Goal: Transaction & Acquisition: Book appointment/travel/reservation

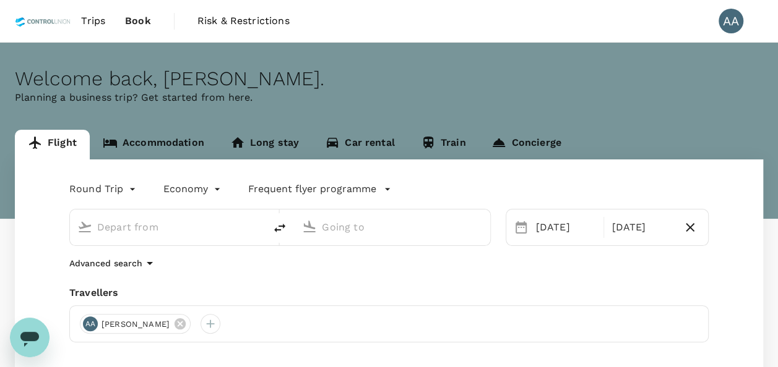
type input "Kuala Lumpur Intl (KUL)"
type input "Singapore Changi (SIN)"
click at [171, 230] on input "Kuala Lumpur Intl (KUL)" at bounding box center [168, 227] width 142 height 19
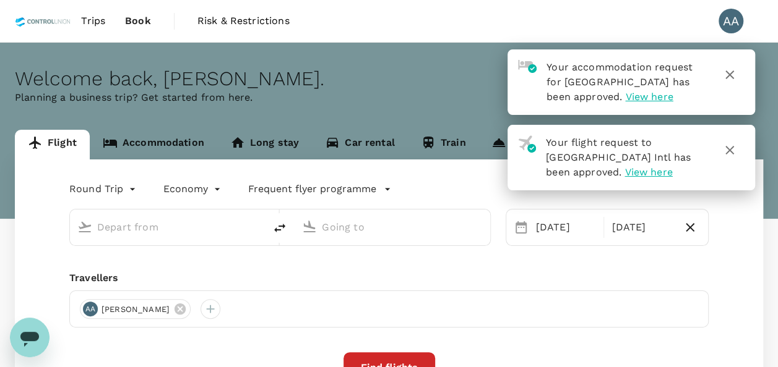
type input "Kuala Lumpur Intl (KUL)"
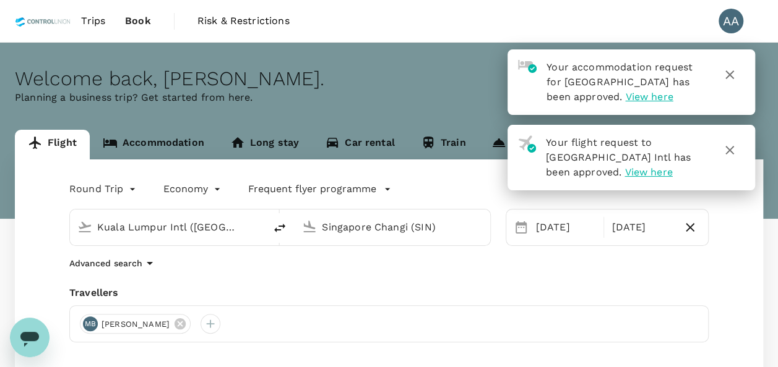
click at [452, 227] on input "Singapore Changi (SIN)" at bounding box center [393, 227] width 142 height 19
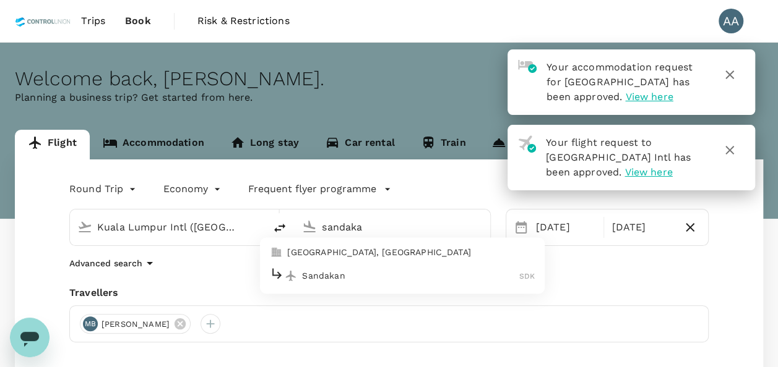
click at [361, 282] on div "Sandakan SDK" at bounding box center [402, 276] width 265 height 19
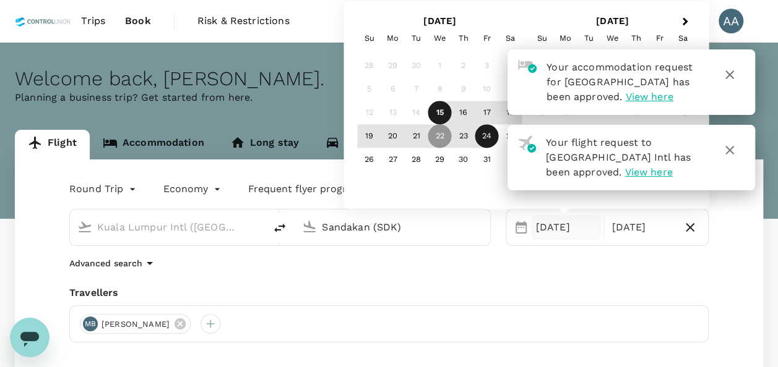
type input "Sandakan (SDK)"
click at [544, 291] on div "Travellers" at bounding box center [388, 293] width 639 height 15
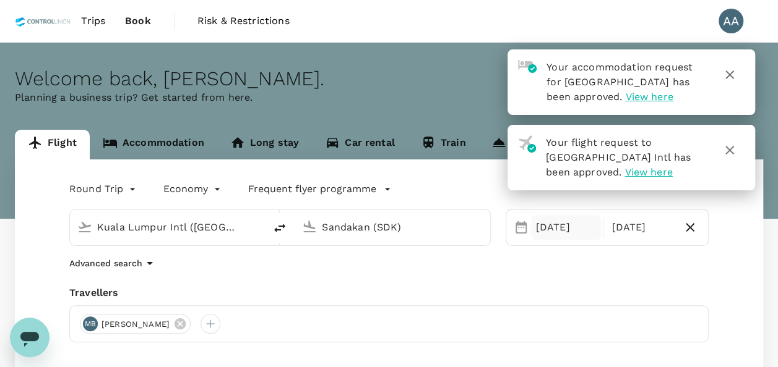
click at [553, 235] on div "[DATE]" at bounding box center [566, 227] width 71 height 25
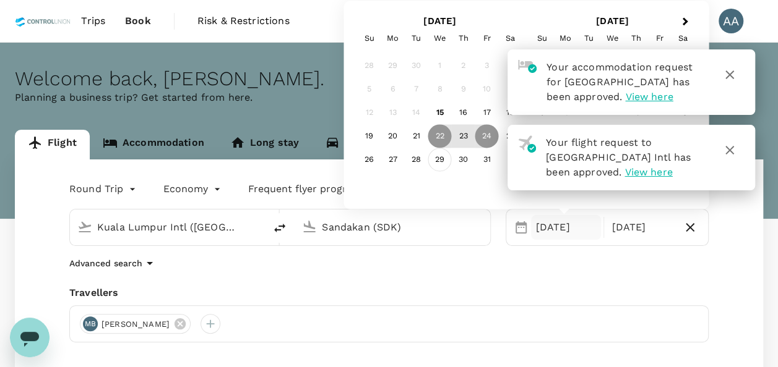
click at [439, 162] on div "29" at bounding box center [440, 160] width 24 height 24
click at [725, 151] on icon "button" at bounding box center [729, 150] width 15 height 15
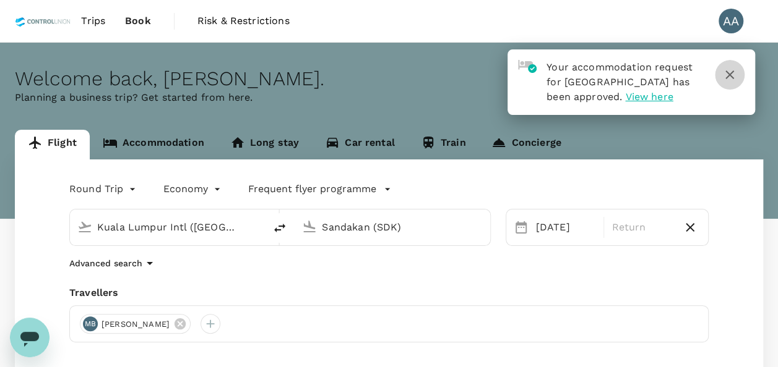
click at [729, 77] on icon "button" at bounding box center [729, 74] width 15 height 15
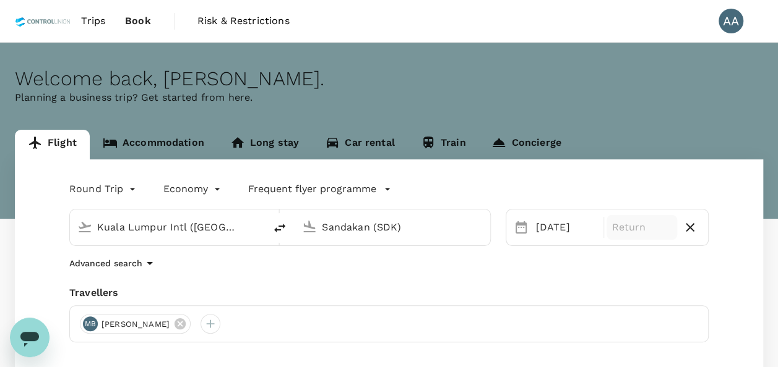
click at [633, 235] on div "Return" at bounding box center [641, 227] width 71 height 25
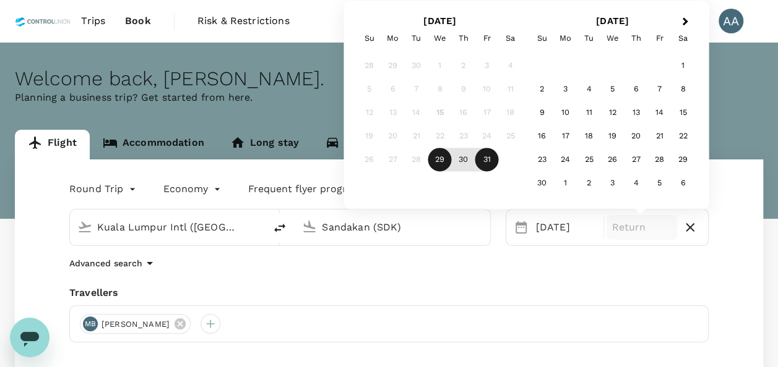
click at [489, 153] on div "31" at bounding box center [487, 160] width 24 height 24
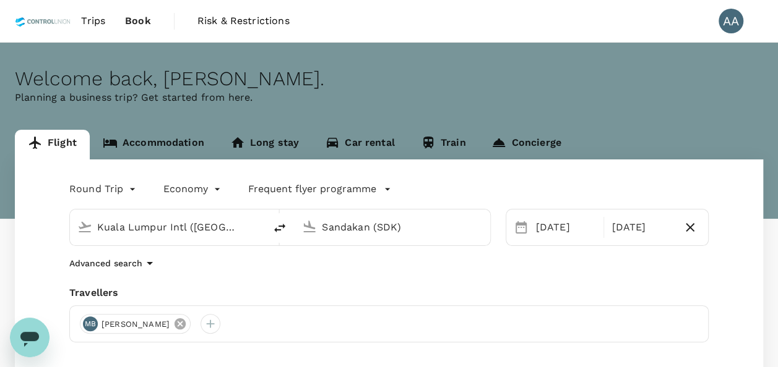
click at [187, 322] on icon at bounding box center [180, 324] width 14 height 14
click at [87, 328] on div at bounding box center [90, 324] width 20 height 20
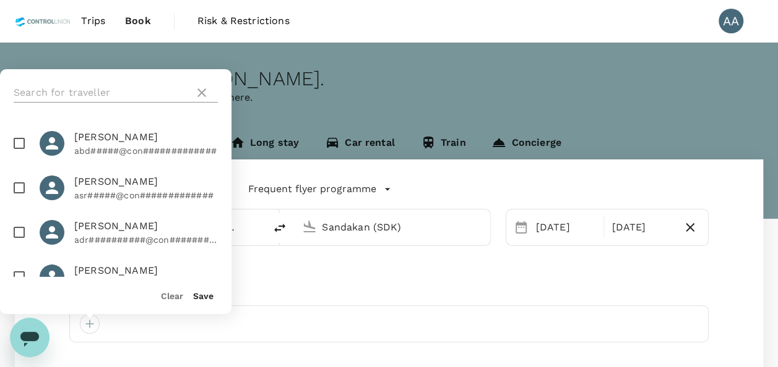
click at [140, 87] on input "text" at bounding box center [102, 93] width 176 height 20
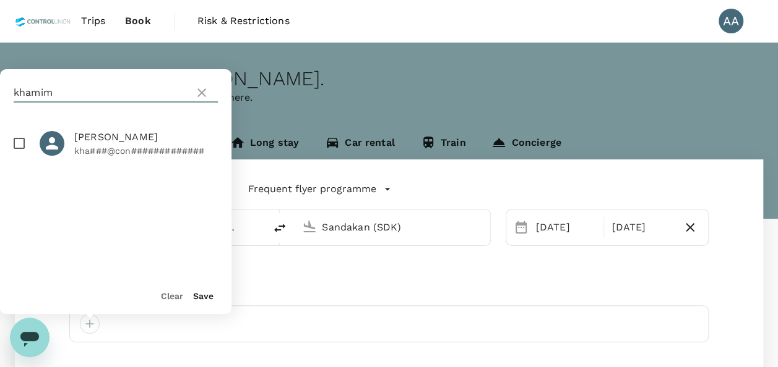
type input "khamim"
click at [20, 152] on input "checkbox" at bounding box center [19, 144] width 26 height 26
checkbox input "true"
click at [198, 296] on button "Save" at bounding box center [203, 296] width 20 height 10
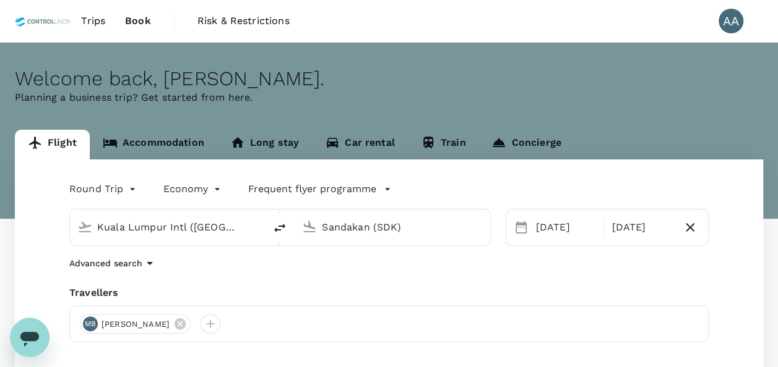
scroll to position [218, 0]
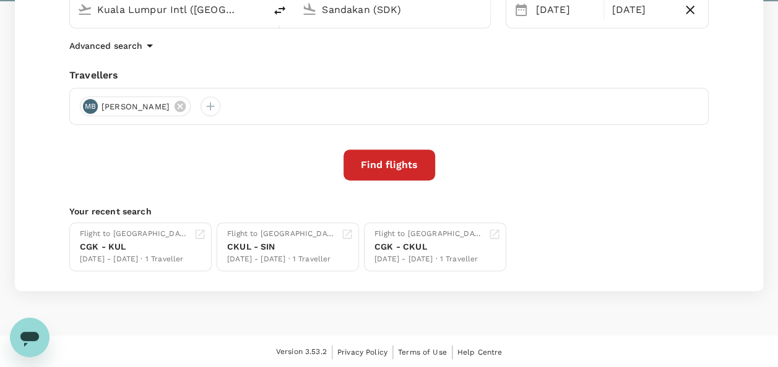
click at [394, 160] on button "Find flights" at bounding box center [389, 165] width 92 height 31
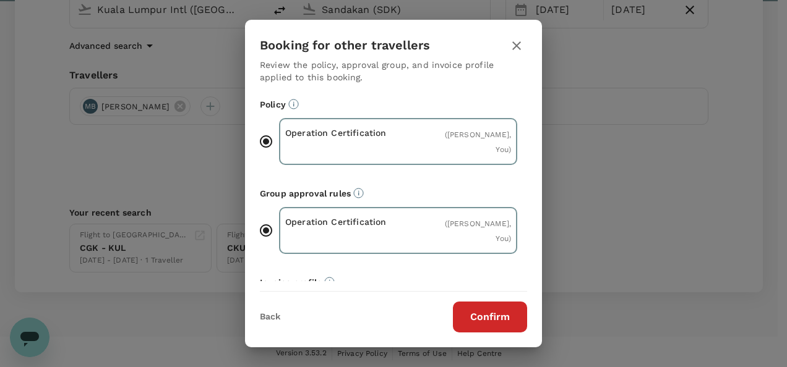
click at [504, 311] on button "Confirm" at bounding box center [490, 317] width 74 height 31
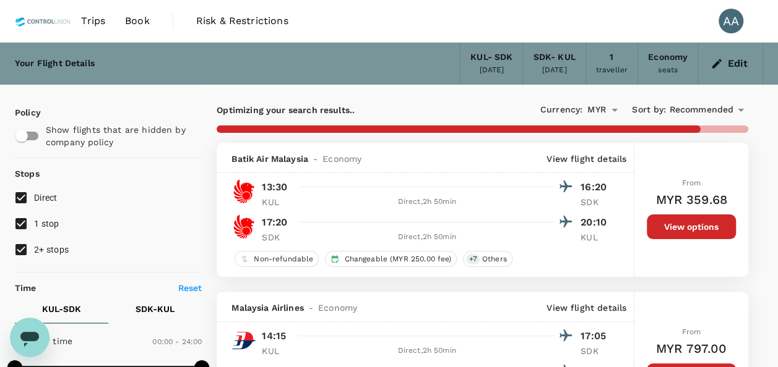
type input "175"
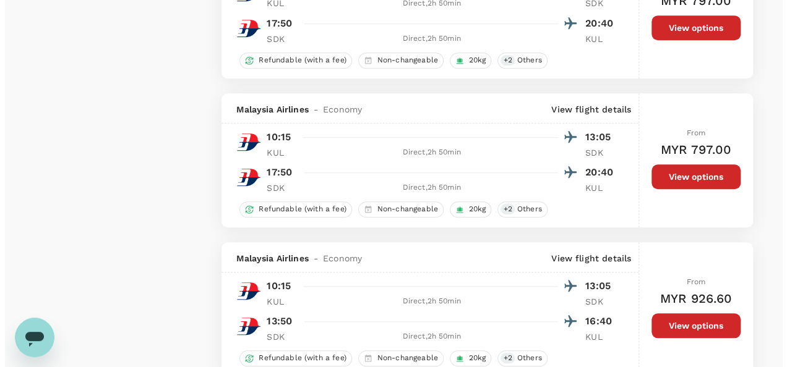
scroll to position [2784, 0]
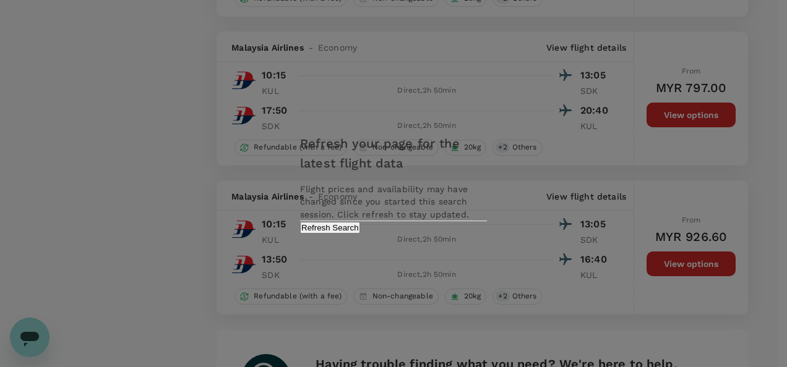
click at [360, 234] on button "Refresh Search" at bounding box center [330, 228] width 60 height 12
click at [461, 234] on div "Refreshing..." at bounding box center [393, 227] width 187 height 12
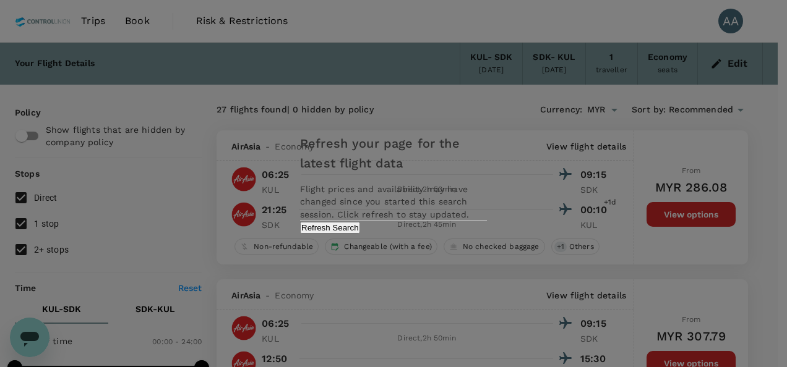
click at [360, 234] on button "Refresh Search" at bounding box center [330, 228] width 60 height 12
click at [360, 233] on button "Refresh Search" at bounding box center [330, 228] width 60 height 12
click at [435, 233] on div "Refreshing..." at bounding box center [393, 227] width 187 height 12
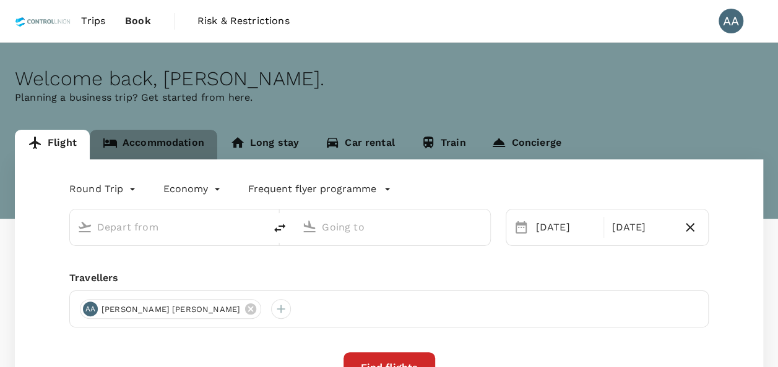
click at [168, 138] on link "Accommodation" at bounding box center [153, 145] width 127 height 30
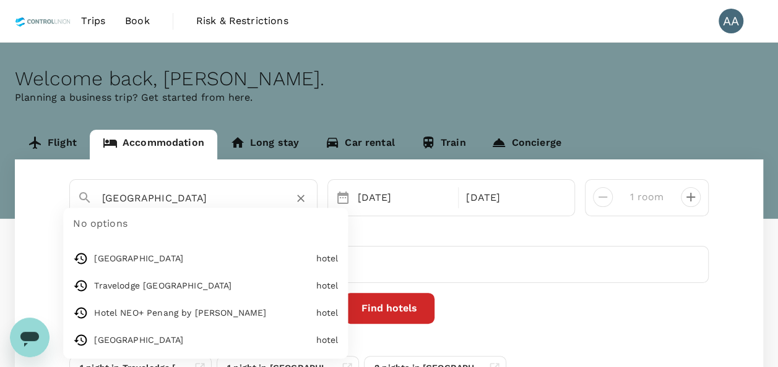
drag, startPoint x: 230, startPoint y: 200, endPoint x: -101, endPoint y: 186, distance: 331.2
click at [0, 186] on html "Trips Book Risk & Restrictions AA Welcome back , [PERSON_NAME] . Planning a bus…" at bounding box center [389, 245] width 778 height 491
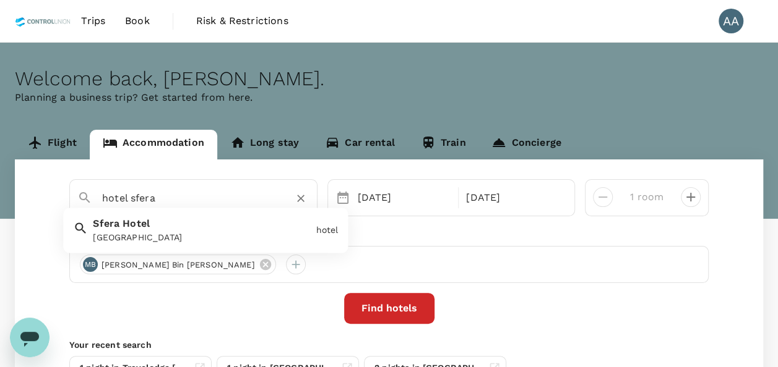
drag, startPoint x: 220, startPoint y: 239, endPoint x: 257, endPoint y: 248, distance: 38.3
click at [220, 238] on div "[GEOGRAPHIC_DATA]" at bounding box center [202, 238] width 218 height 13
type input "[GEOGRAPHIC_DATA]"
click at [398, 312] on button "Find hotels" at bounding box center [389, 308] width 90 height 31
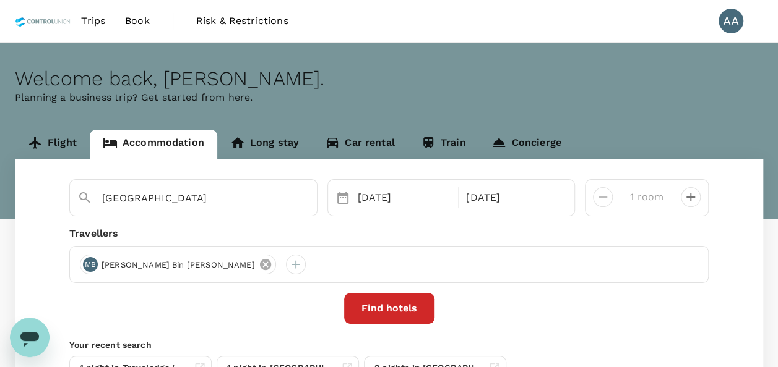
click at [259, 268] on icon at bounding box center [264, 264] width 11 height 11
click at [95, 265] on div at bounding box center [90, 265] width 20 height 20
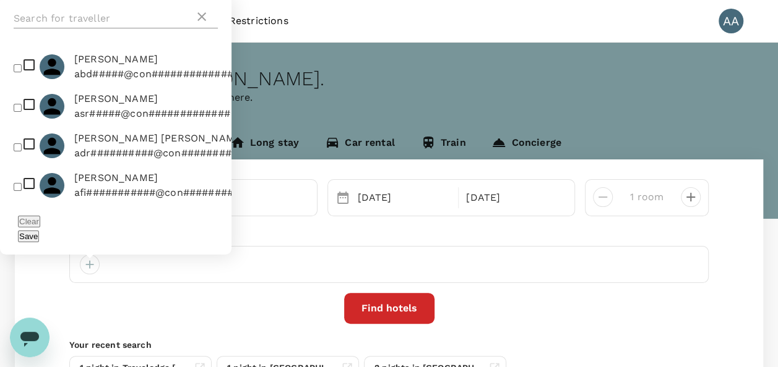
click at [95, 25] on input "text" at bounding box center [104, 19] width 181 height 20
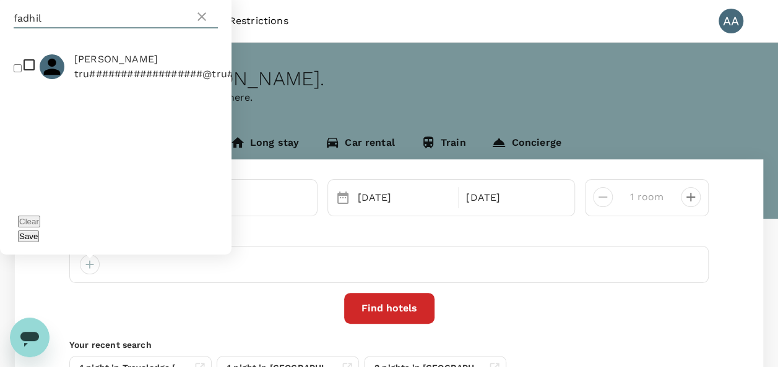
type input "fadhil"
click at [14, 72] on input "checkbox" at bounding box center [18, 68] width 8 height 8
checkbox input "true"
click at [39, 239] on button "Save" at bounding box center [28, 237] width 21 height 12
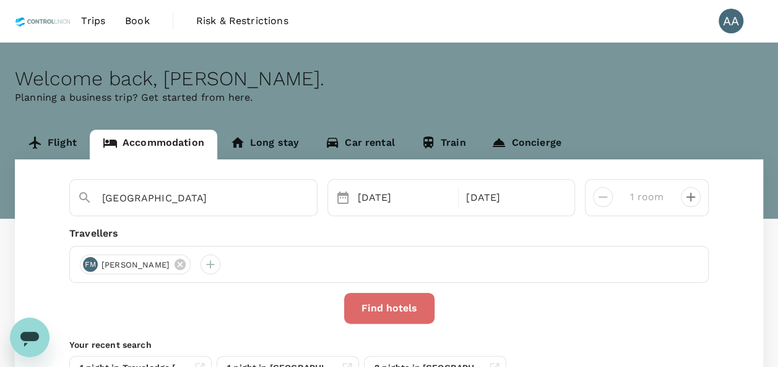
click at [371, 314] on button "Find hotels" at bounding box center [389, 308] width 90 height 31
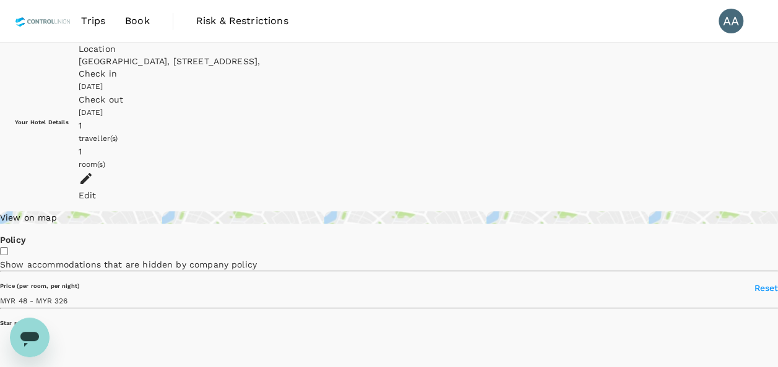
type input "325.71"
click at [734, 189] on div "Edit" at bounding box center [421, 195] width 684 height 12
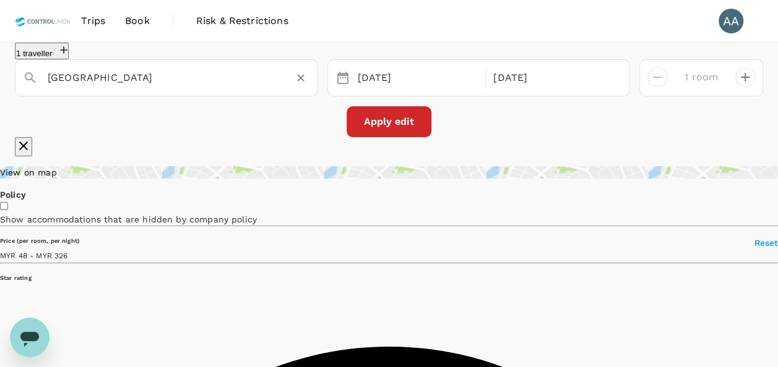
click at [138, 87] on input "[GEOGRAPHIC_DATA]" at bounding box center [161, 77] width 227 height 19
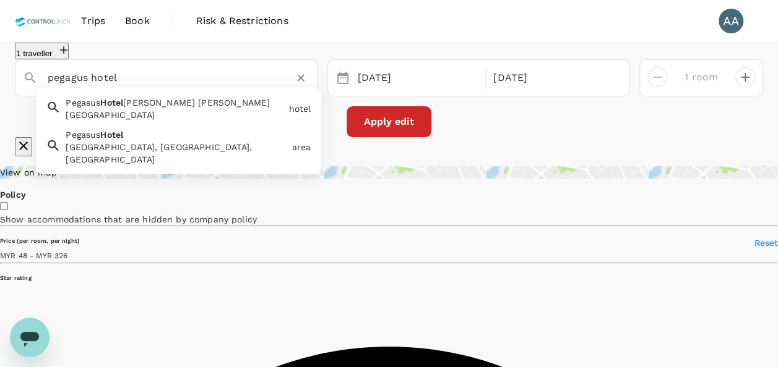
click at [142, 121] on div "[GEOGRAPHIC_DATA] [GEOGRAPHIC_DATA]" at bounding box center [172, 107] width 223 height 30
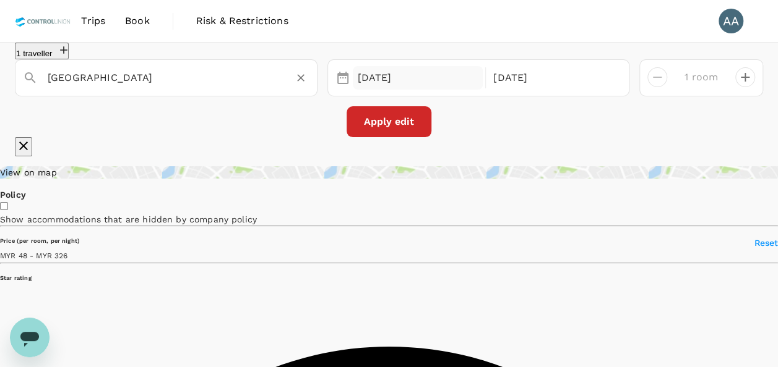
type input "[GEOGRAPHIC_DATA]"
click at [406, 90] on div "[DATE]" at bounding box center [418, 78] width 131 height 24
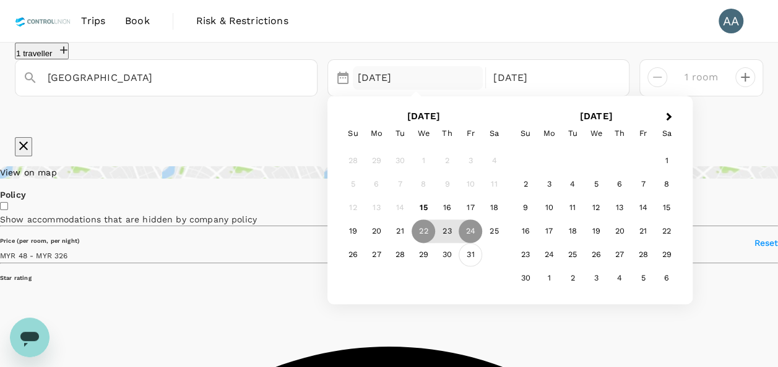
click at [476, 267] on div "31" at bounding box center [470, 256] width 24 height 24
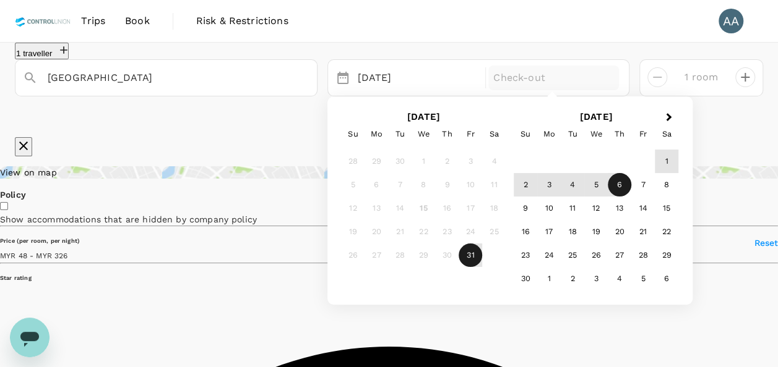
click at [623, 197] on div "6" at bounding box center [619, 185] width 24 height 24
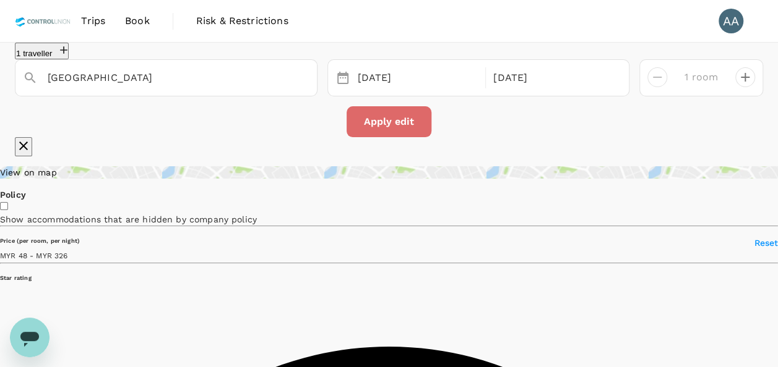
click at [386, 136] on button "Apply edit" at bounding box center [388, 121] width 85 height 31
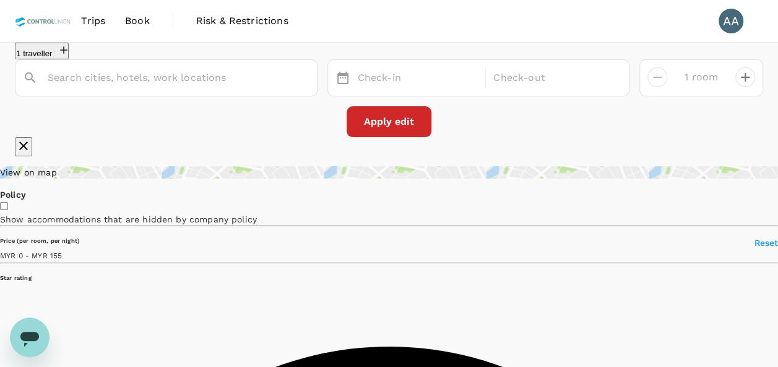
type input "[GEOGRAPHIC_DATA]"
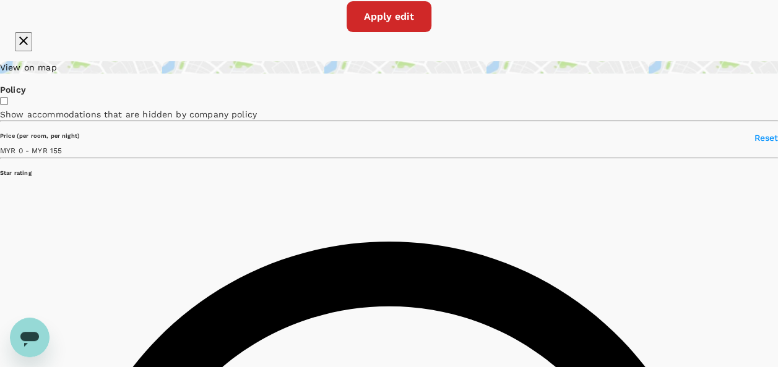
scroll to position [124, 0]
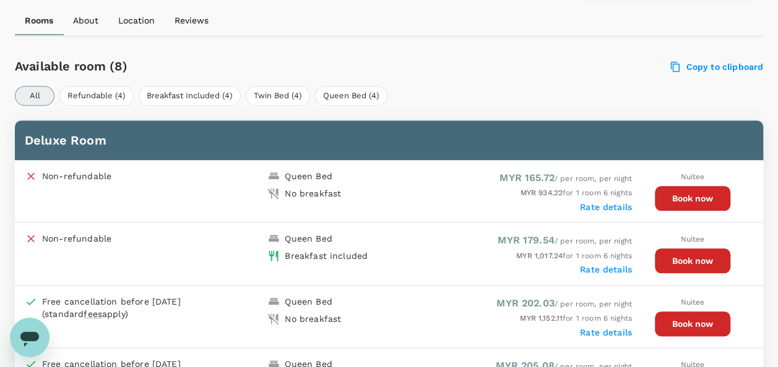
scroll to position [552, 0]
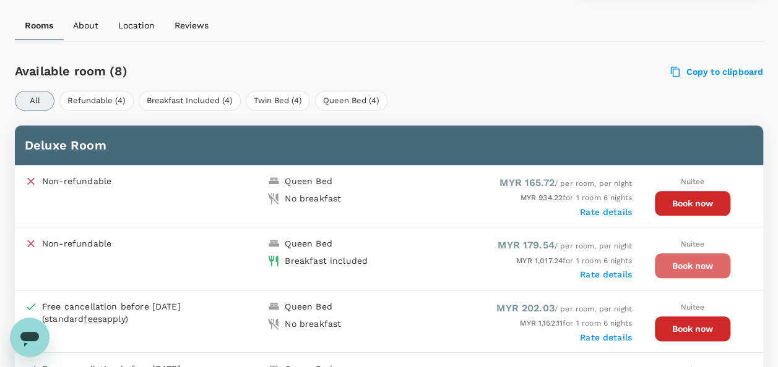
click at [700, 268] on button "Book now" at bounding box center [691, 266] width 75 height 25
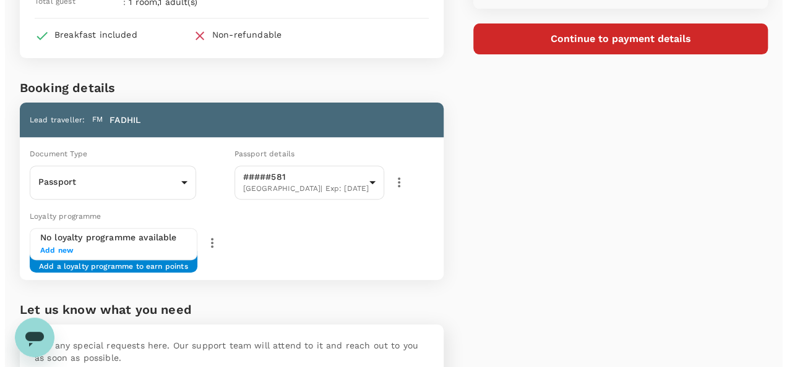
scroll to position [186, 0]
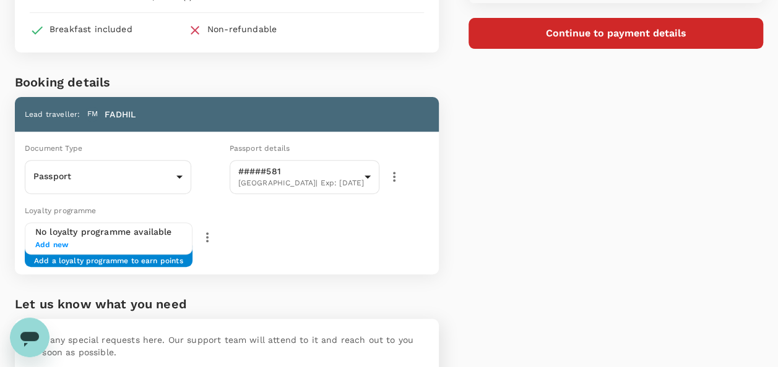
click at [593, 28] on button "Continue to payment details" at bounding box center [615, 33] width 294 height 31
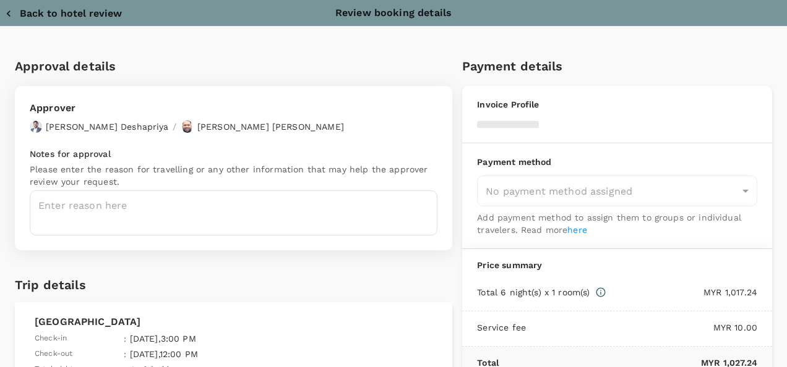
type input "9e254831-a140-43d4-90d9-f4bdc71b84d3"
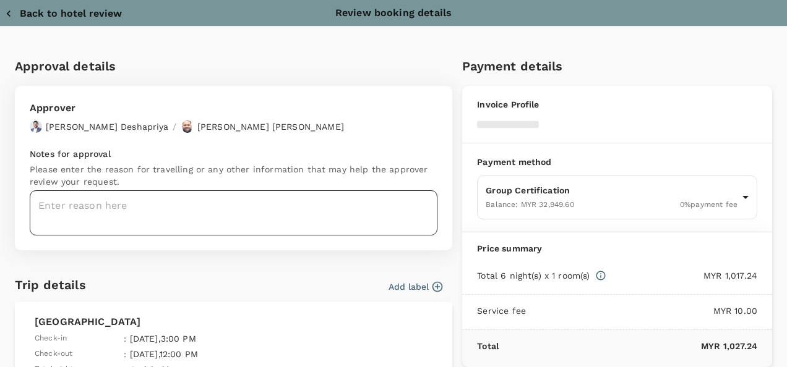
click at [148, 212] on textarea at bounding box center [234, 213] width 408 height 45
click at [227, 213] on textarea at bounding box center [234, 213] width 408 height 45
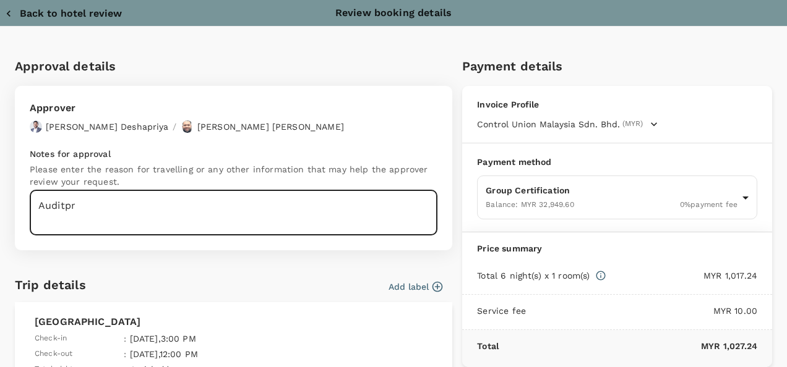
click at [123, 212] on textarea "Auditpr" at bounding box center [234, 213] width 408 height 45
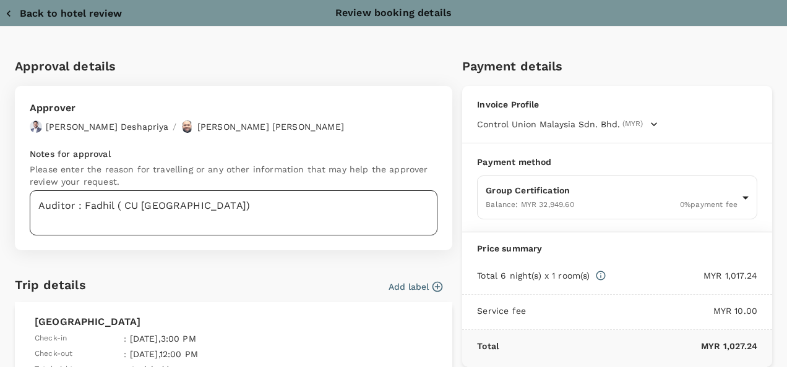
click at [171, 228] on textarea "Auditor : Fadhil ( CU Indonesia)" at bounding box center [234, 213] width 408 height 45
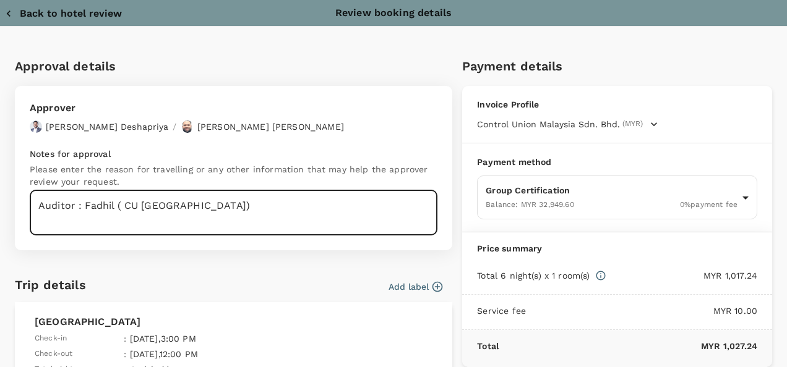
drag, startPoint x: 209, startPoint y: 208, endPoint x: 25, endPoint y: 208, distance: 184.3
click at [25, 208] on div "Approver Chathuranga Iroshan Deshapriya / Muhammad Hariz Bin Abdul Rahman Notes…" at bounding box center [233, 168] width 437 height 165
paste textarea "PRJ NO : ……………………………… CLIENT NAME:…………………………………………… PROGRAM :…………………………………… AUD…"
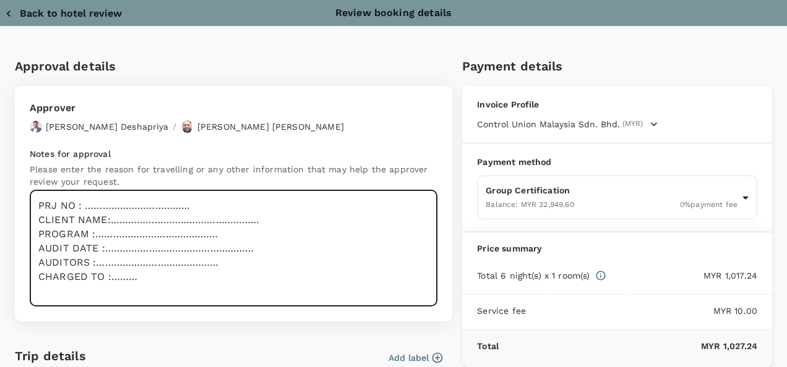
drag, startPoint x: 193, startPoint y: 204, endPoint x: 88, endPoint y: 199, distance: 105.3
click at [88, 199] on textarea "PRJ NO : ……………………………… CLIENT NAME:…………………………………………… PROGRAM :…………………………………… AUD…" at bounding box center [234, 249] width 408 height 116
drag, startPoint x: 254, startPoint y: 220, endPoint x: 111, endPoint y: 220, distance: 142.9
click at [111, 220] on textarea "PRJ NO : 876132 & 865442 CLIENT NAME:…………………………………………… PROGRAM :…………………………………… …" at bounding box center [234, 249] width 408 height 116
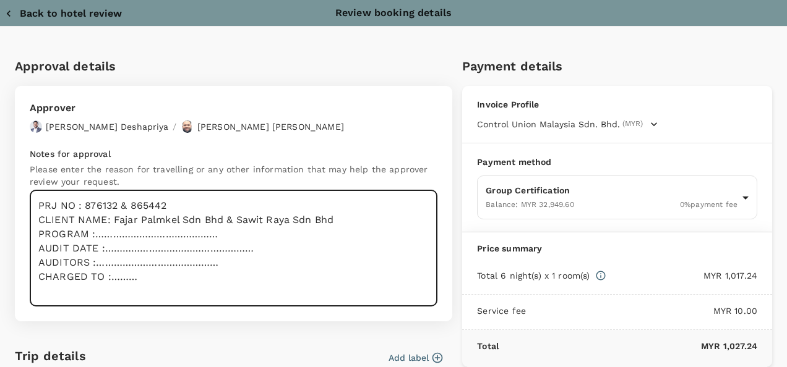
drag, startPoint x: 233, startPoint y: 236, endPoint x: 93, endPoint y: 233, distance: 139.8
click at [93, 233] on textarea "PRJ NO : 876132 & 865442 CLIENT NAME: Fajar Palmkel Sdn Bhd & Sawit Raya Sdn Bh…" at bounding box center [234, 249] width 408 height 116
drag, startPoint x: 254, startPoint y: 253, endPoint x: 103, endPoint y: 247, distance: 151.7
click at [103, 247] on textarea "PRJ NO : 876132 & 865442 CLIENT NAME: Fajar Palmkel Sdn Bhd & Sawit Raya Sdn Bh…" at bounding box center [234, 249] width 408 height 116
click at [127, 247] on textarea "PRJ NO : 876132 & 865442 CLIENT NAME: Fajar Palmkel Sdn Bhd & Sawit Raya Sdn Bh…" at bounding box center [234, 249] width 408 height 116
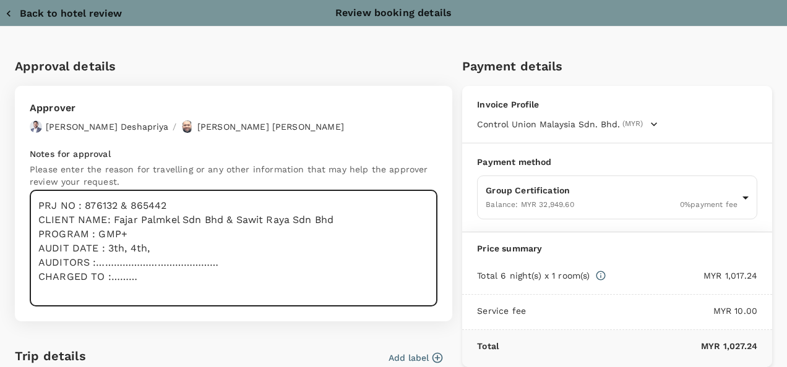
click at [168, 252] on textarea "PRJ NO : 876132 & 865442 CLIENT NAME: Fajar Palmkel Sdn Bhd & Sawit Raya Sdn Bh…" at bounding box center [234, 249] width 408 height 116
drag, startPoint x: 226, startPoint y: 267, endPoint x: 98, endPoint y: 265, distance: 128.1
click at [98, 265] on textarea "PRJ NO : 876132 & 865442 CLIENT NAME: Fajar Palmkel Sdn Bhd & Sawit Raya Sdn Bh…" at bounding box center [234, 249] width 408 height 116
drag, startPoint x: 156, startPoint y: 278, endPoint x: 115, endPoint y: 277, distance: 40.8
click at [115, 277] on textarea "PRJ NO : 876132 & 865442 CLIENT NAME: Fajar Palmkel Sdn Bhd & Sawit Raya Sdn Bh…" at bounding box center [234, 249] width 408 height 116
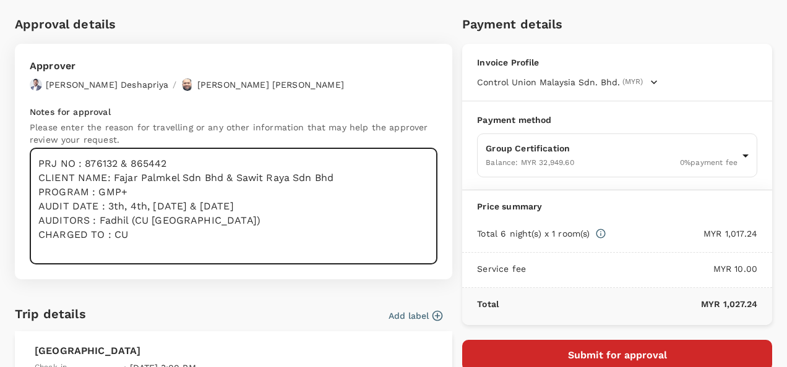
scroll to position [62, 0]
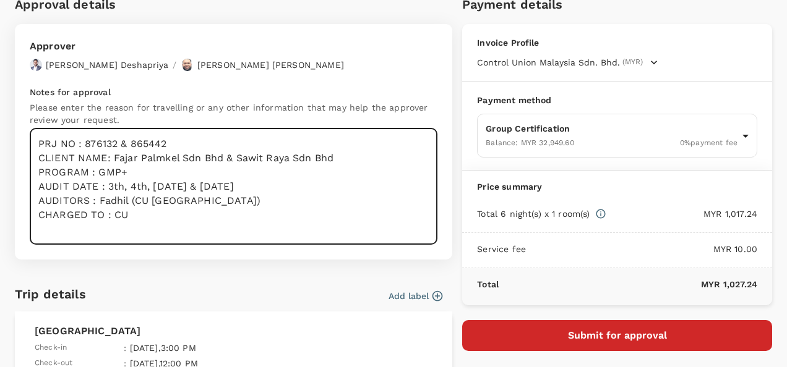
type textarea "PRJ NO : 876132 & 865442 CLIENT NAME: Fajar Palmkel Sdn Bhd & Sawit Raya Sdn Bh…"
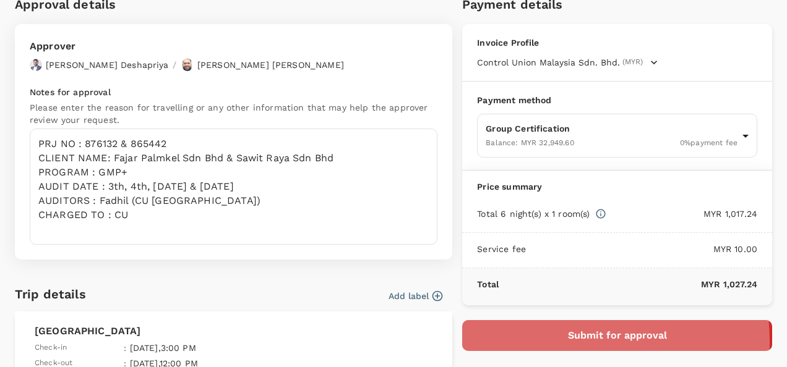
click at [545, 340] on button "Submit for approval" at bounding box center [617, 335] width 310 height 31
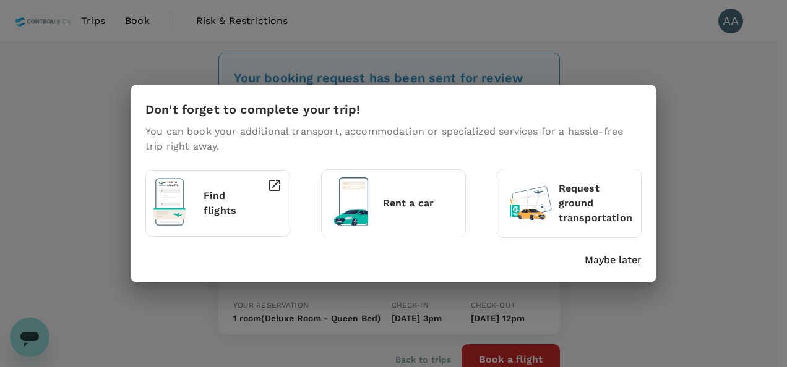
click at [619, 259] on p "Maybe later" at bounding box center [613, 260] width 57 height 15
